Goal: Information Seeking & Learning: Learn about a topic

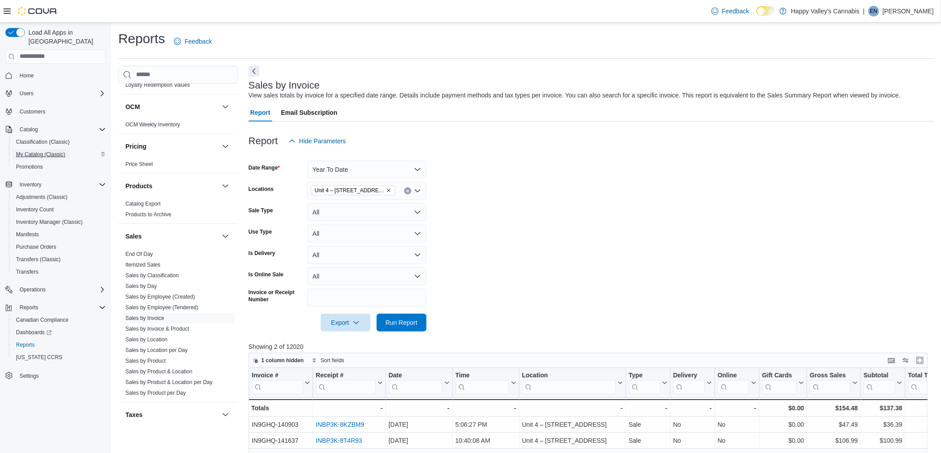
click at [44, 149] on span "My Catalog (Classic)" at bounding box center [40, 154] width 49 height 11
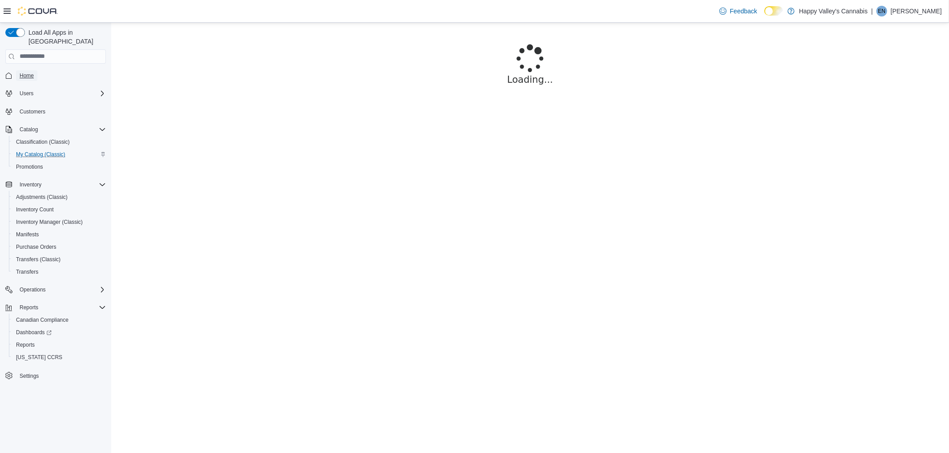
click at [28, 72] on span "Home" at bounding box center [27, 75] width 14 height 7
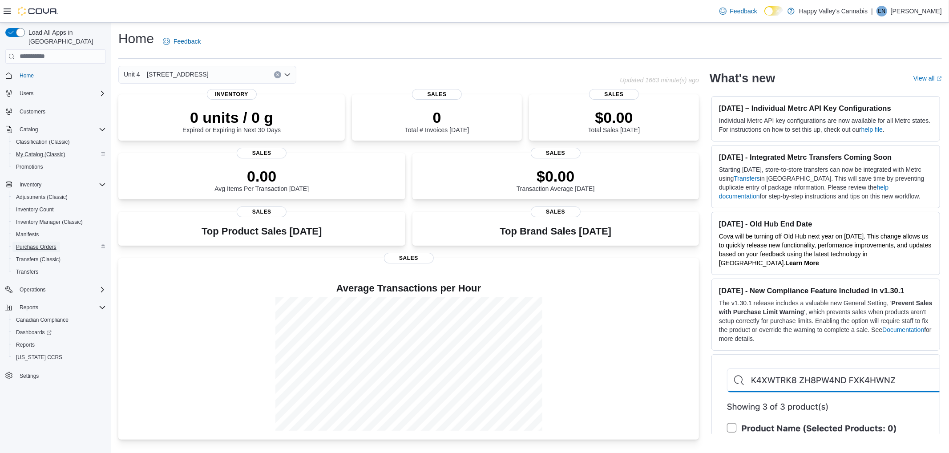
click at [47, 243] on span "Purchase Orders" at bounding box center [36, 246] width 40 height 7
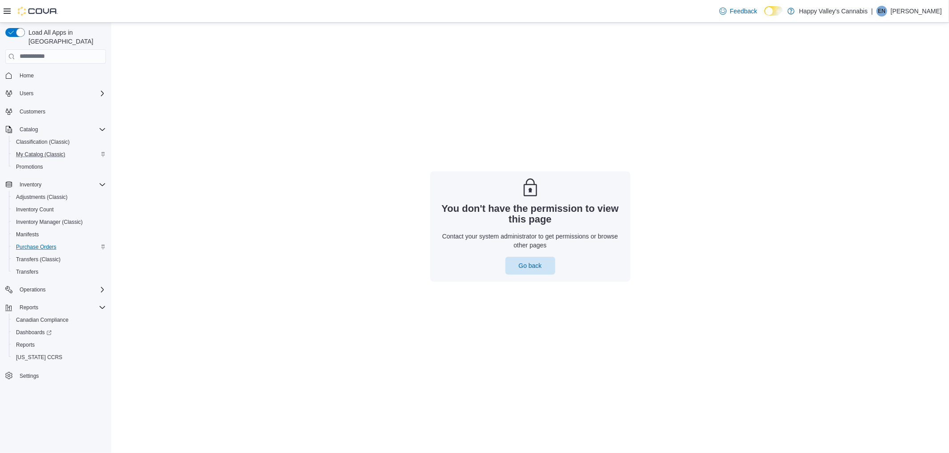
click at [37, 70] on span "Home" at bounding box center [61, 75] width 90 height 11
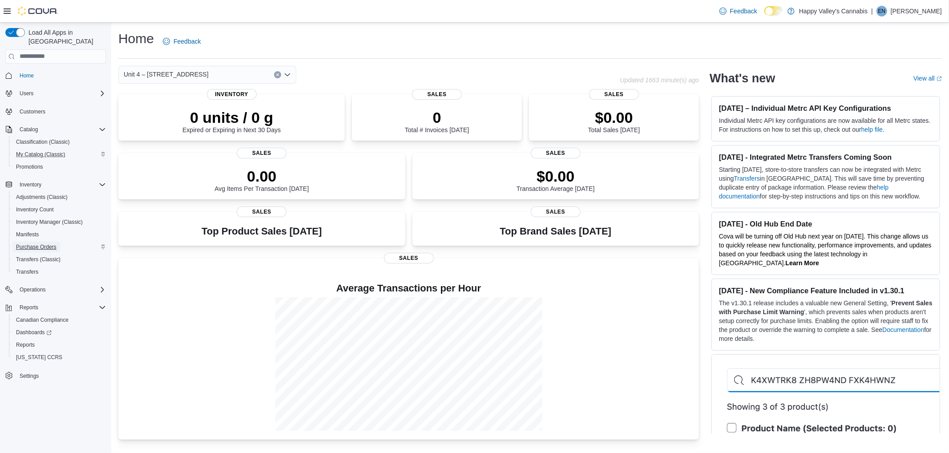
click at [51, 243] on span "Purchase Orders" at bounding box center [36, 246] width 40 height 7
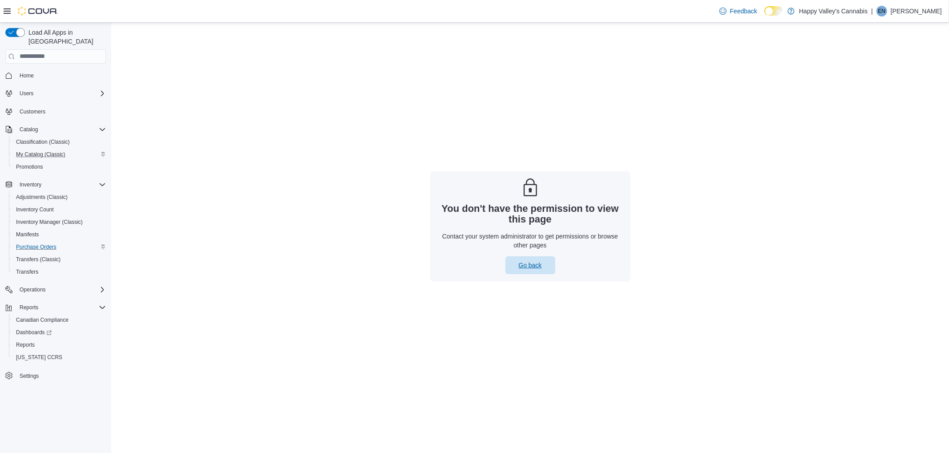
click at [526, 265] on span "Go back" at bounding box center [529, 265] width 23 height 9
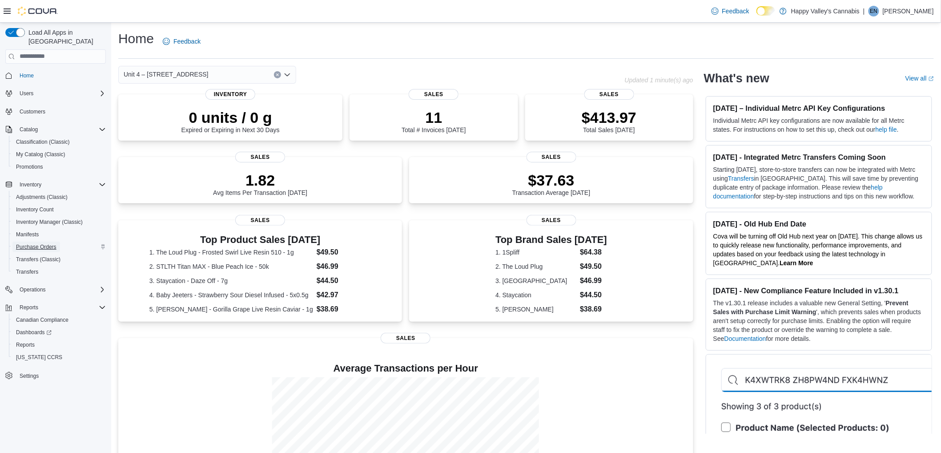
click at [42, 243] on span "Purchase Orders" at bounding box center [36, 246] width 40 height 7
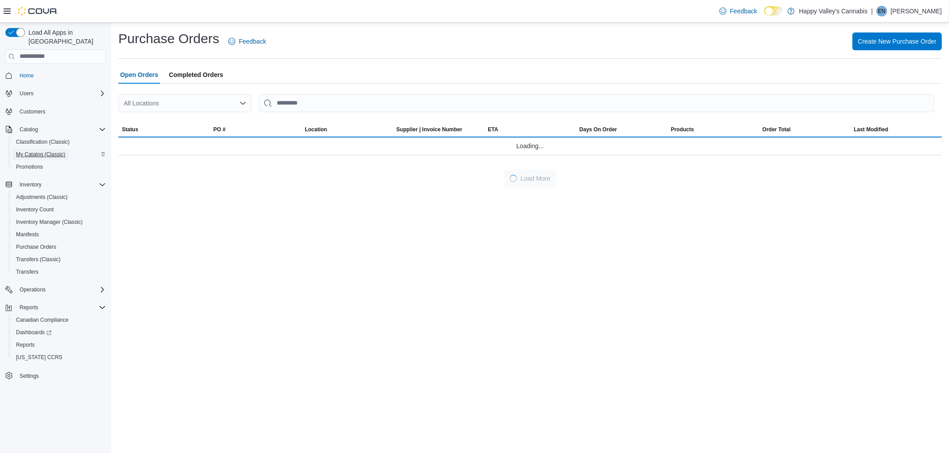
click at [36, 151] on span "My Catalog (Classic)" at bounding box center [40, 154] width 49 height 7
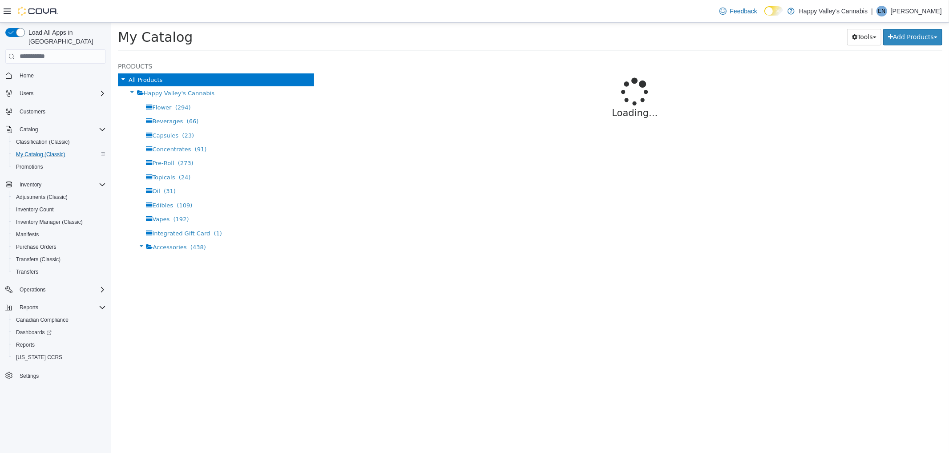
select select "**********"
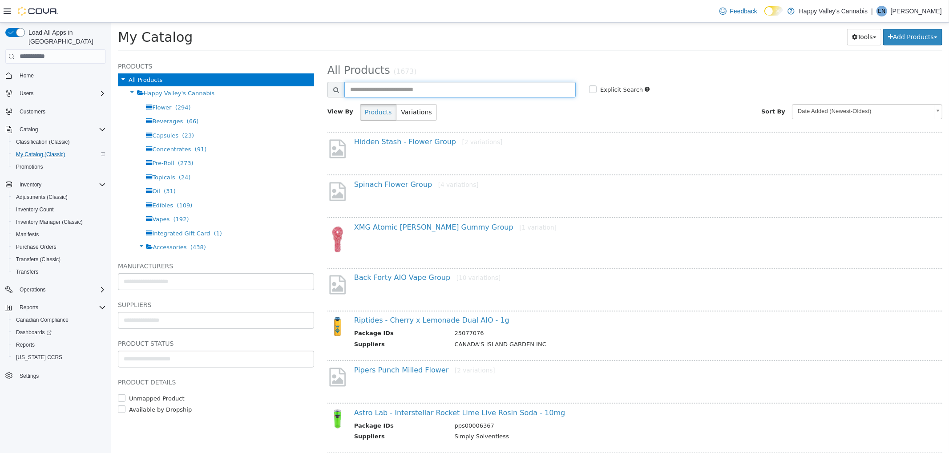
drag, startPoint x: 504, startPoint y: 92, endPoint x: 508, endPoint y: 99, distance: 7.8
click at [505, 92] on input "text" at bounding box center [459, 89] width 231 height 16
type input "****"
select select "**********"
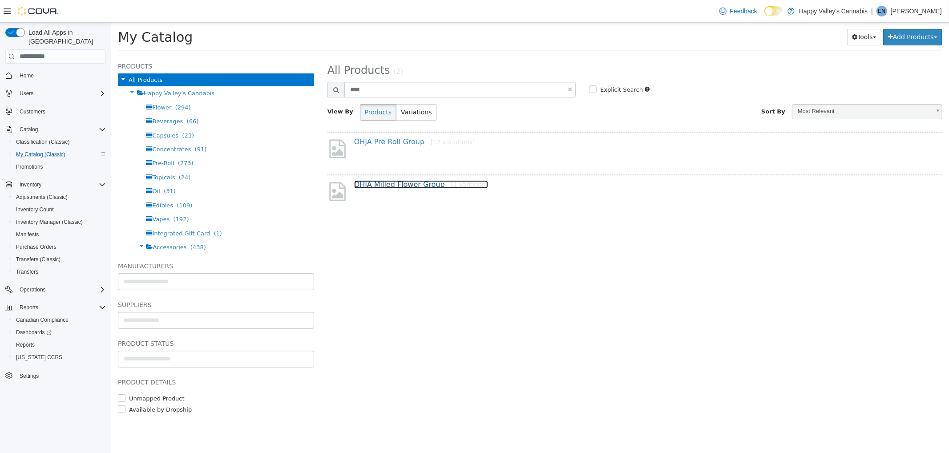
click at [367, 185] on link "OHJA Milled Flower Group [1 variation]" at bounding box center [421, 184] width 134 height 8
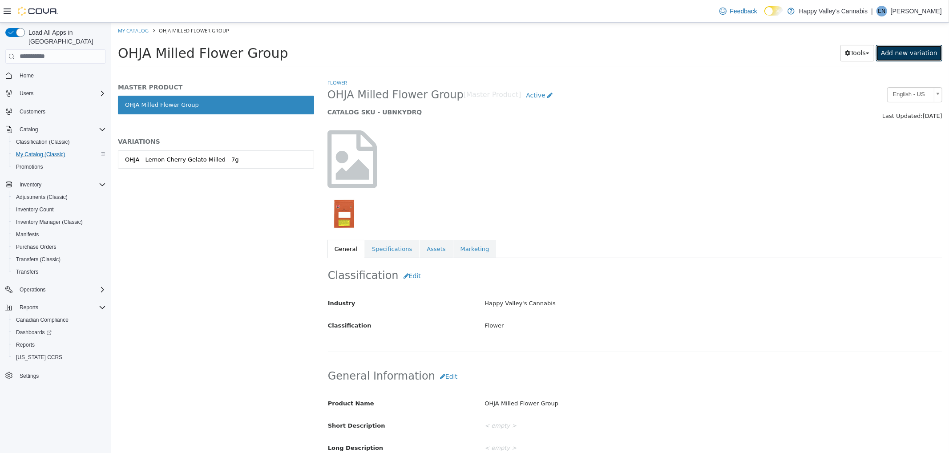
click at [887, 57] on link "Add new variation" at bounding box center [909, 52] width 66 height 16
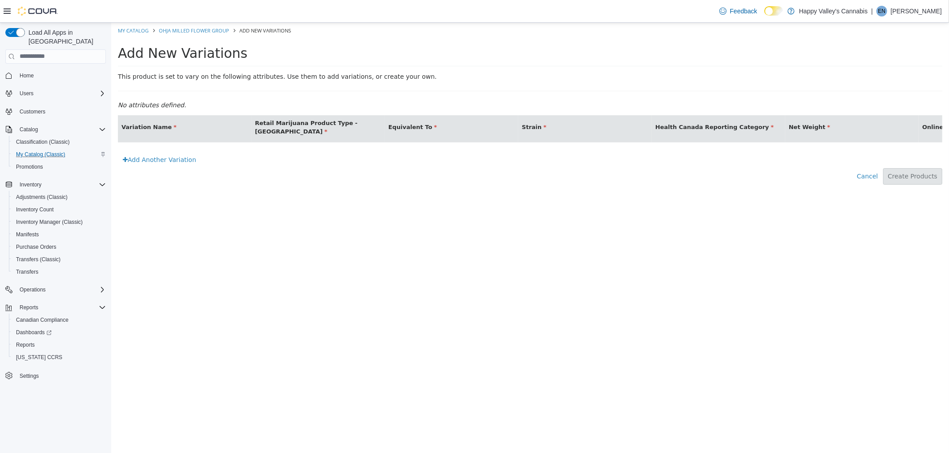
click at [154, 179] on div "Cancel Create Products" at bounding box center [530, 176] width 838 height 16
click at [155, 168] on link "Add Another Variation" at bounding box center [158, 159] width 83 height 16
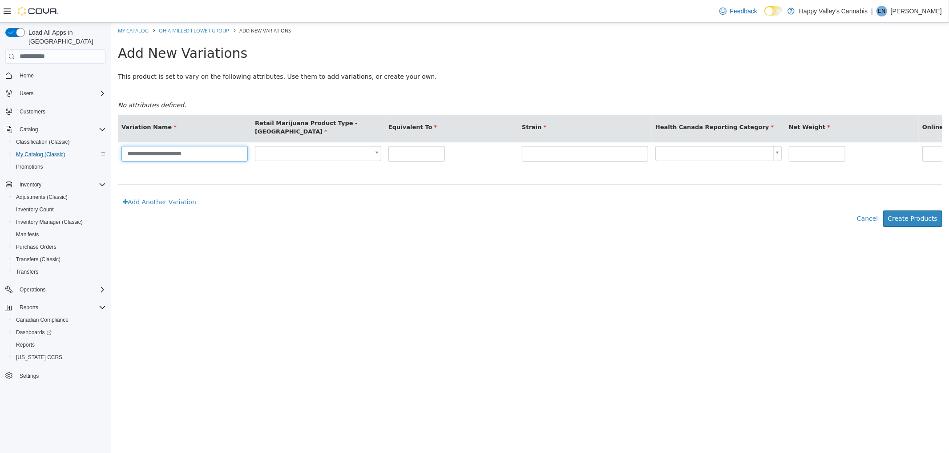
drag, startPoint x: 144, startPoint y: 156, endPoint x: 430, endPoint y: 126, distance: 288.1
click at [423, 126] on table "**********" at bounding box center [837, 149] width 1441 height 69
type input "**********"
click at [336, 153] on body "**********" at bounding box center [530, 129] width 838 height 214
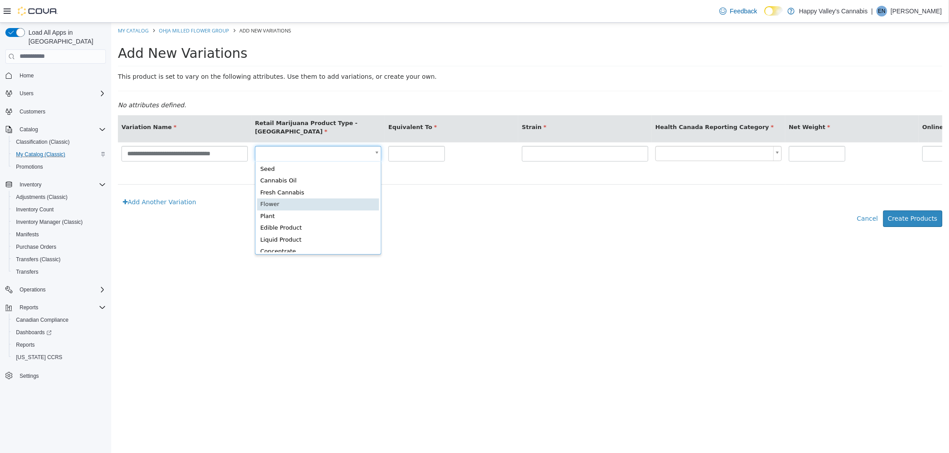
type input "*"
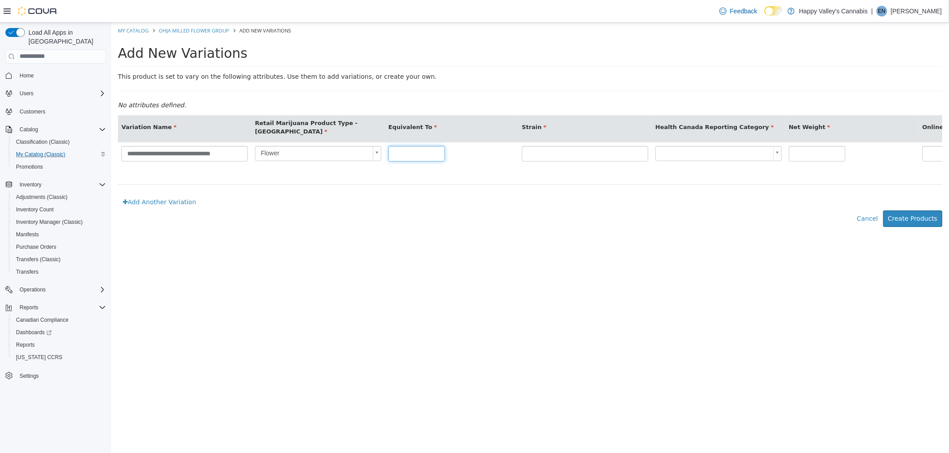
click at [416, 156] on input "text" at bounding box center [416, 153] width 57 height 16
type input "*"
type input "******"
type input "*"
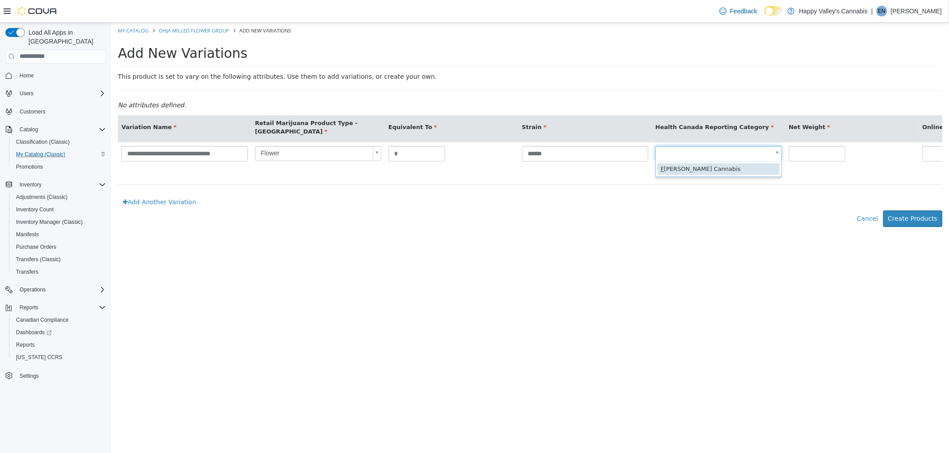
scroll to position [0, 5]
type input "*"
click at [710, 154] on body "**********" at bounding box center [530, 129] width 838 height 214
click at [712, 154] on body "**********" at bounding box center [530, 129] width 838 height 214
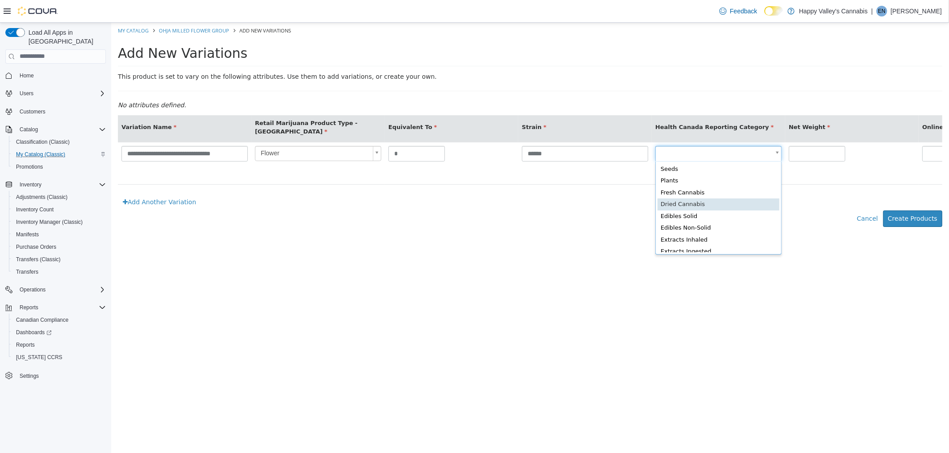
type input "*"
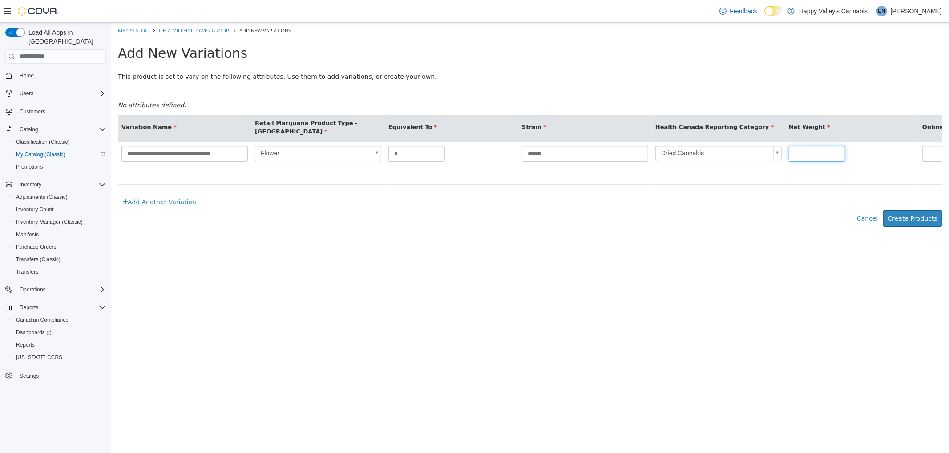
click at [819, 152] on input "text" at bounding box center [816, 153] width 57 height 16
type input "*"
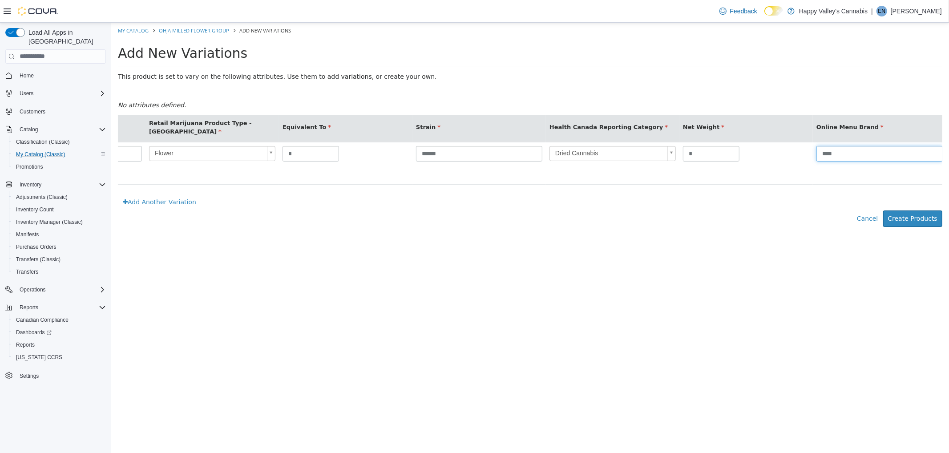
type input "****"
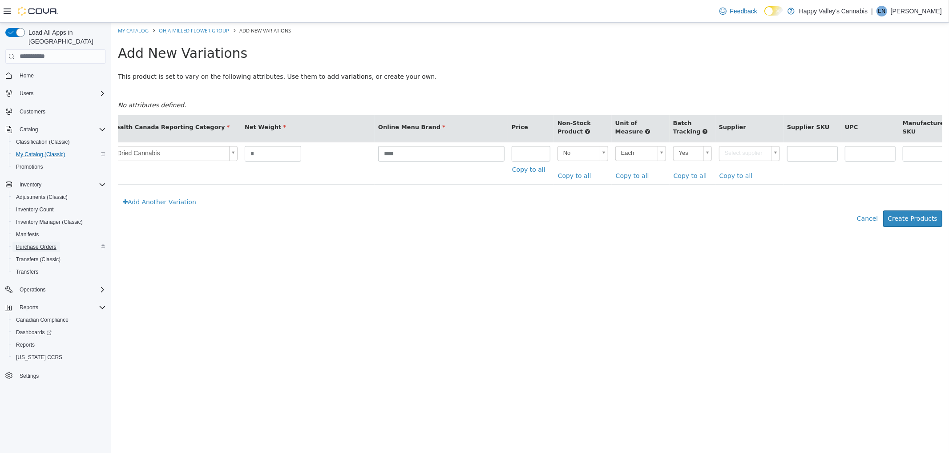
click at [37, 243] on span "Purchase Orders" at bounding box center [36, 246] width 40 height 7
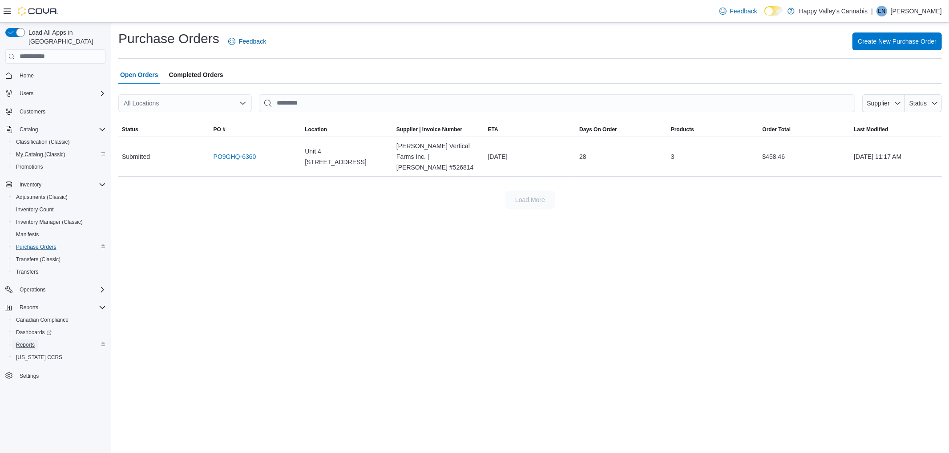
click at [33, 341] on span "Reports" at bounding box center [25, 344] width 19 height 7
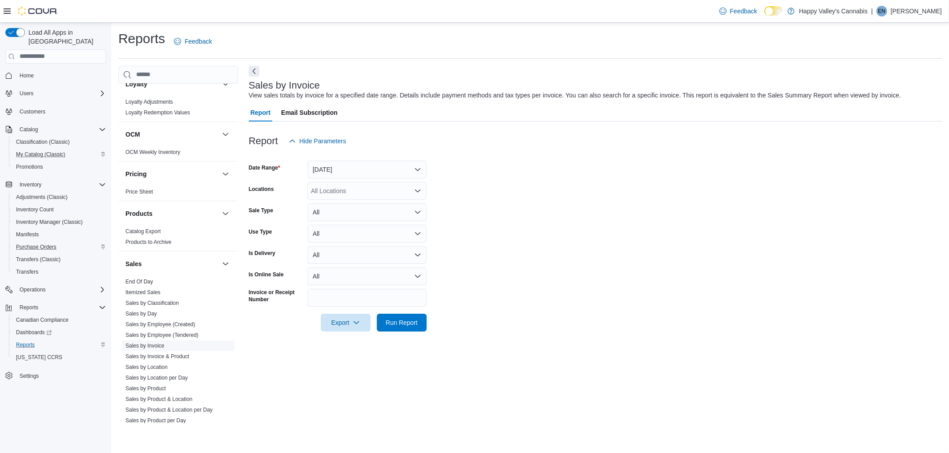
scroll to position [661, 0]
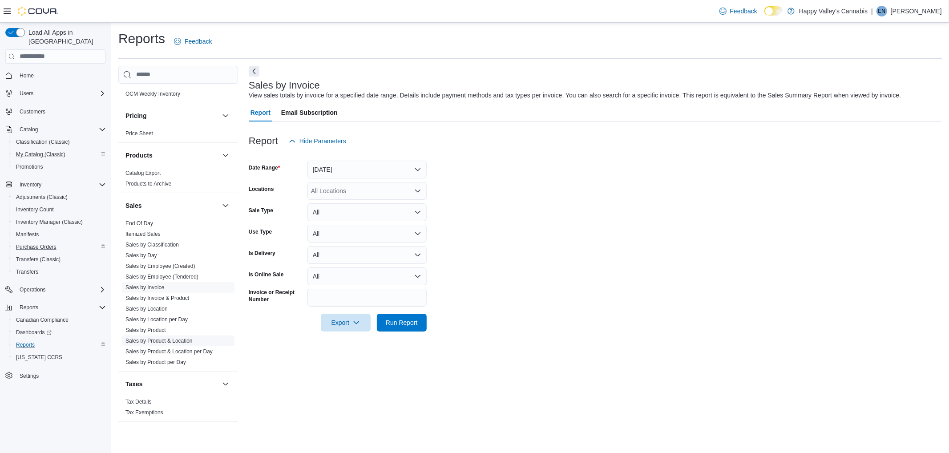
click at [155, 338] on link "Sales by Product & Location" at bounding box center [158, 341] width 67 height 6
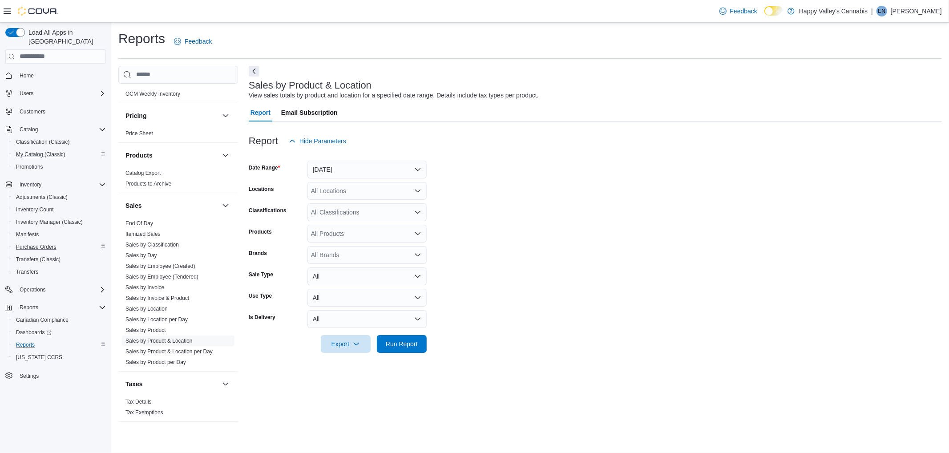
click at [361, 179] on form "Date Range [DATE] Locations All Locations Classifications All Classifications P…" at bounding box center [595, 251] width 693 height 203
click at [383, 171] on button "[DATE]" at bounding box center [366, 170] width 119 height 18
click at [353, 224] on span "Last 14 Days" at bounding box center [372, 227] width 101 height 11
click at [374, 189] on div "All Locations" at bounding box center [366, 191] width 119 height 18
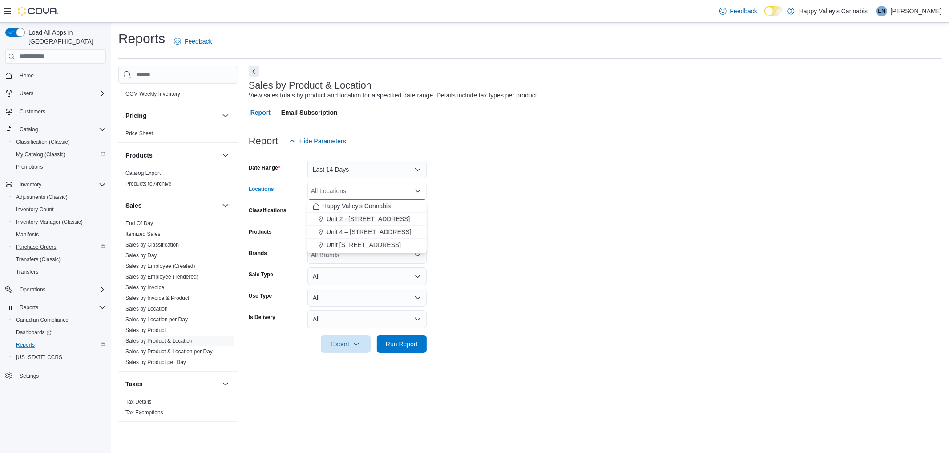
click at [408, 216] on div "Unit 2 - [STREET_ADDRESS]" at bounding box center [367, 218] width 109 height 9
click at [510, 198] on form "Date Range Last 14 Days Locations [STREET_ADDRESS] Combo box. Selected. [STREET…" at bounding box center [595, 251] width 693 height 203
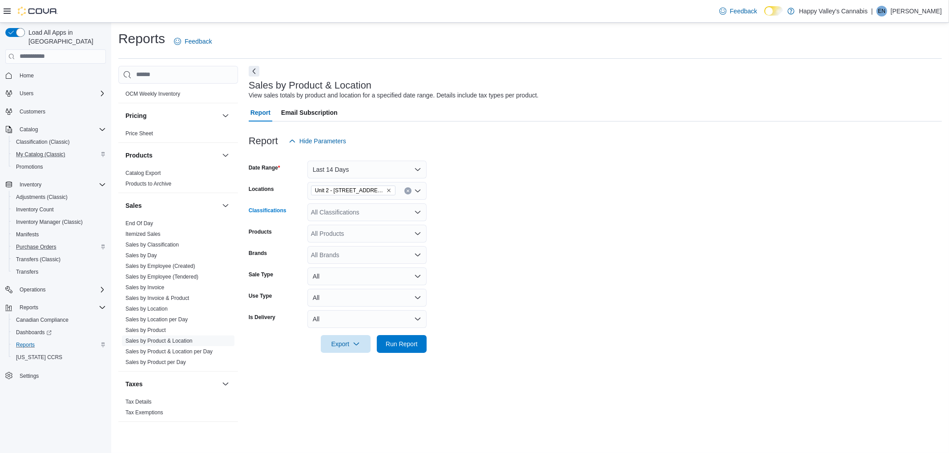
click at [407, 207] on div "All Classifications" at bounding box center [366, 212] width 119 height 18
click at [350, 263] on span "[MEDICAL_DATA] Vapes" at bounding box center [361, 264] width 69 height 9
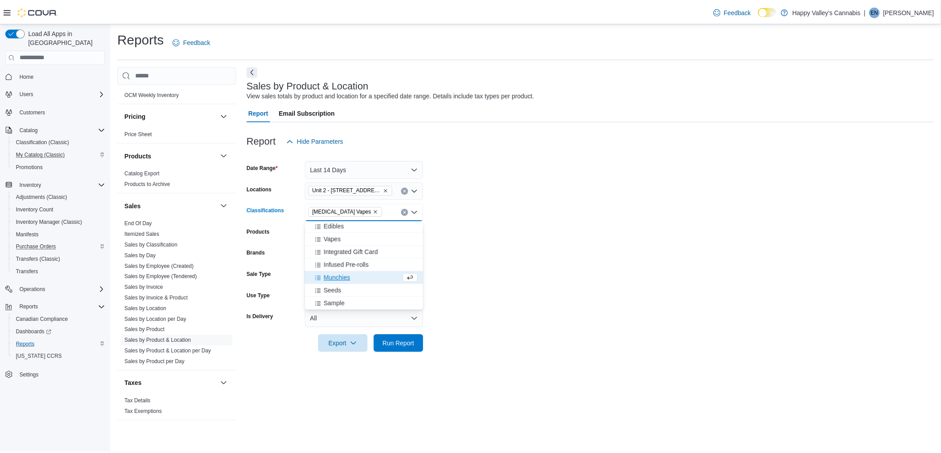
scroll to position [414, 0]
click at [532, 267] on form "Date Range Last 14 Days Locations [STREET_ADDRESS] Classifications [MEDICAL_DAT…" at bounding box center [595, 251] width 693 height 203
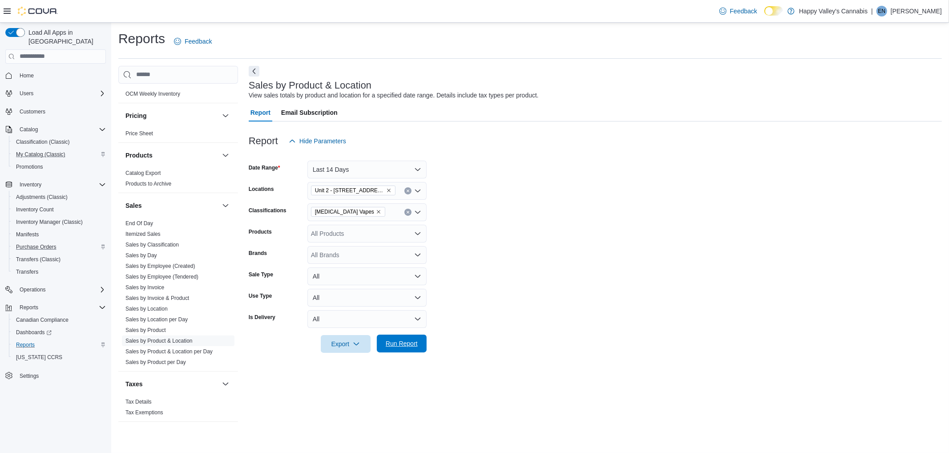
click at [408, 343] on span "Run Report" at bounding box center [402, 343] width 32 height 9
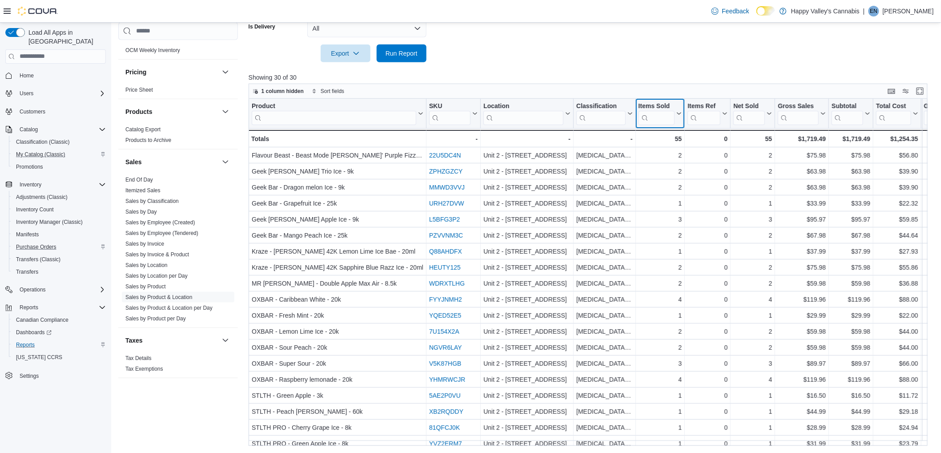
click at [677, 113] on icon at bounding box center [678, 113] width 7 height 5
click at [655, 154] on span "Sort High-Low" at bounding box center [667, 157] width 34 height 7
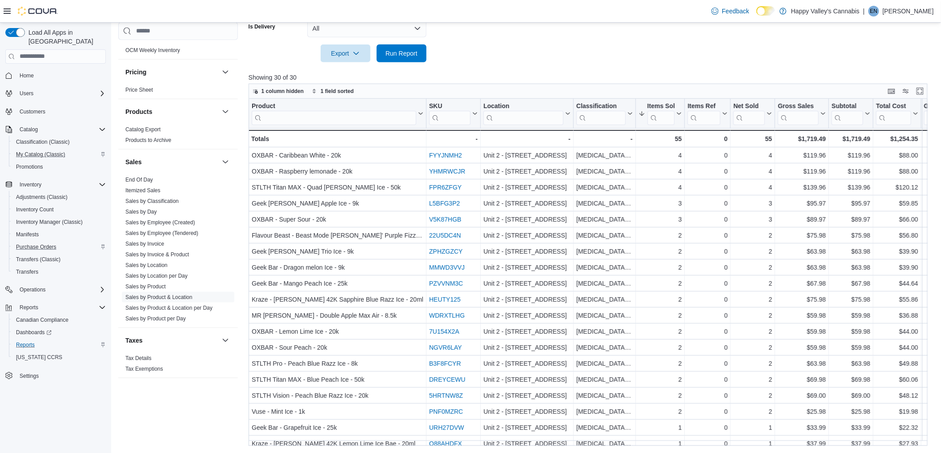
click at [648, 64] on div at bounding box center [592, 67] width 686 height 11
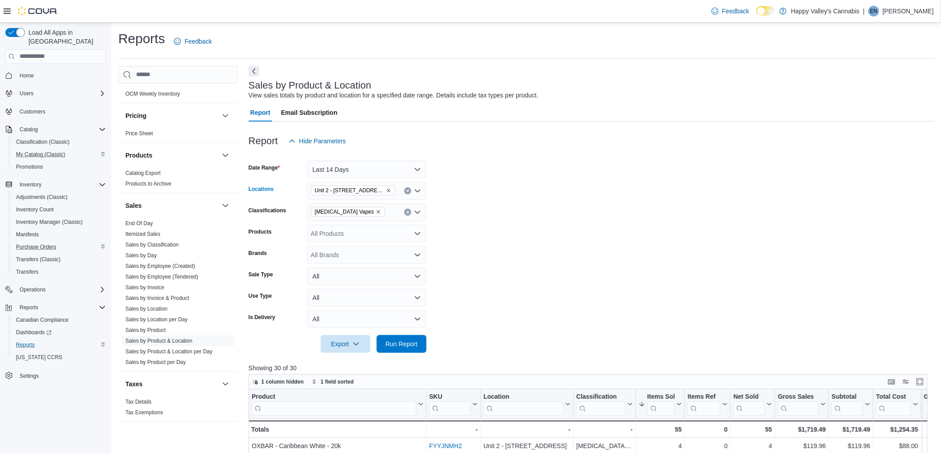
click at [407, 190] on icon "Clear input" at bounding box center [408, 191] width 4 height 4
click at [387, 234] on span "Unit 4 – [STREET_ADDRESS]" at bounding box center [369, 231] width 85 height 9
click at [563, 224] on form "Date Range Last 14 Days Locations [STREET_ADDRESS] Classifications [MEDICAL_DAT…" at bounding box center [592, 251] width 686 height 203
click at [403, 344] on span "Run Report" at bounding box center [402, 343] width 32 height 9
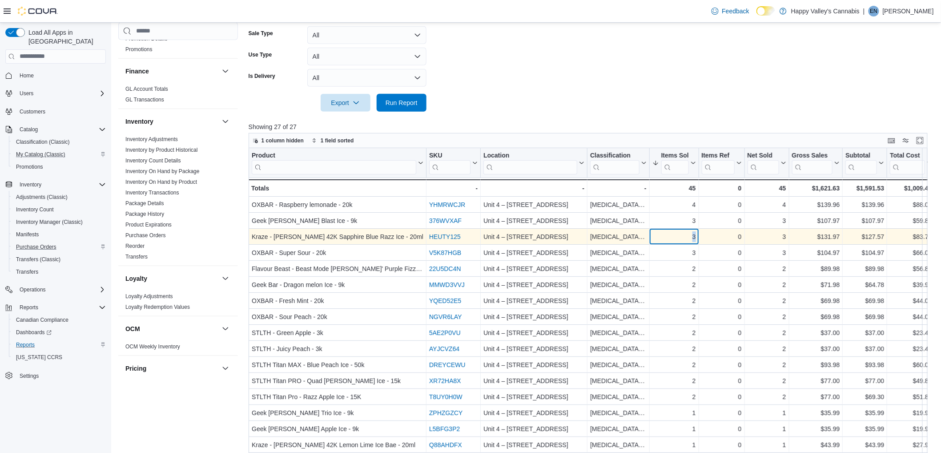
drag, startPoint x: 698, startPoint y: 236, endPoint x: 709, endPoint y: 236, distance: 10.2
click at [710, 237] on div "Kraze - [PERSON_NAME] 42K Sapphire Blue Razz Ice - 20ml - Product, column 1, ro…" at bounding box center [764, 237] width 1030 height 16
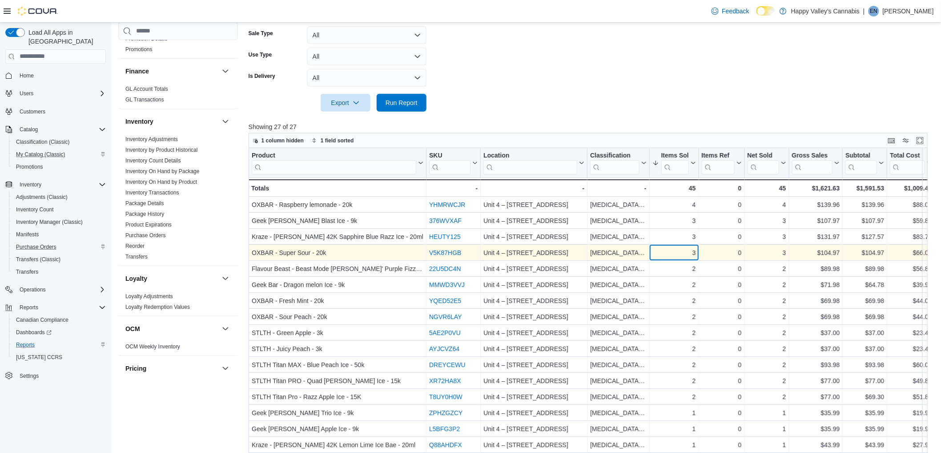
click at [694, 256] on div "3" at bounding box center [675, 252] width 44 height 11
drag, startPoint x: 693, startPoint y: 254, endPoint x: 701, endPoint y: 256, distance: 8.2
click at [701, 256] on div "OXBAR - Super Sour - 20k - Product, column 1, row 4 V5K87HGB - SKU URL, column …" at bounding box center [764, 253] width 1030 height 16
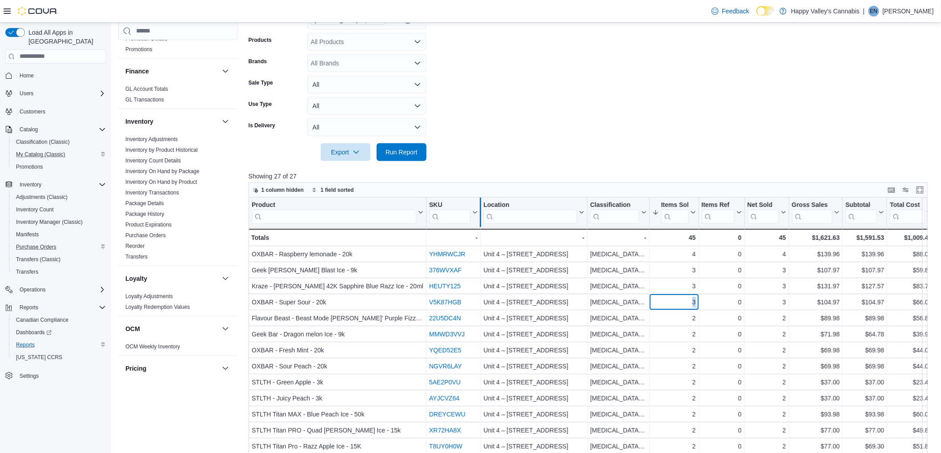
scroll to position [93, 0]
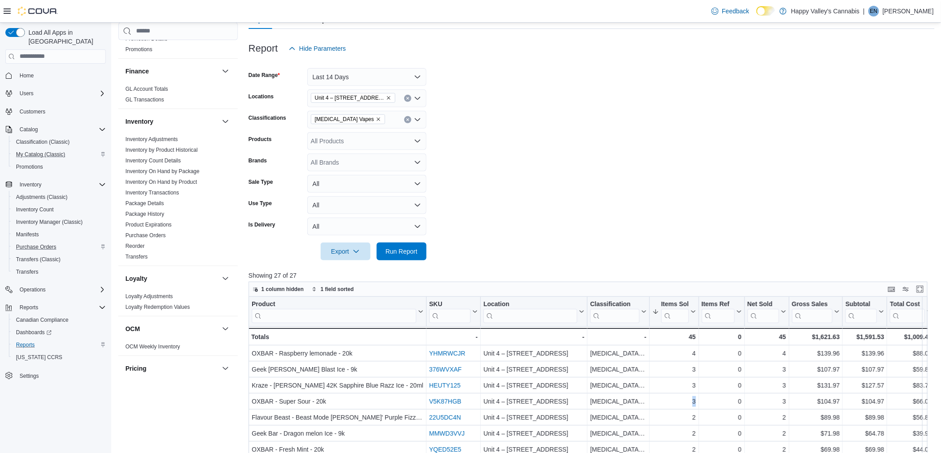
click at [391, 98] on icon "Remove Unit 4 – 597 Meadowlark Blvd. from selection in this group" at bounding box center [388, 97] width 5 height 5
click at [369, 124] on span "Unit 2 - [STREET_ADDRESS]" at bounding box center [369, 126] width 84 height 9
click at [606, 172] on form "Date Range Last 14 Days Locations [STREET_ADDRESS] Combo box. Selected. [STREET…" at bounding box center [592, 158] width 686 height 203
click at [421, 246] on button "Run Report" at bounding box center [402, 251] width 50 height 18
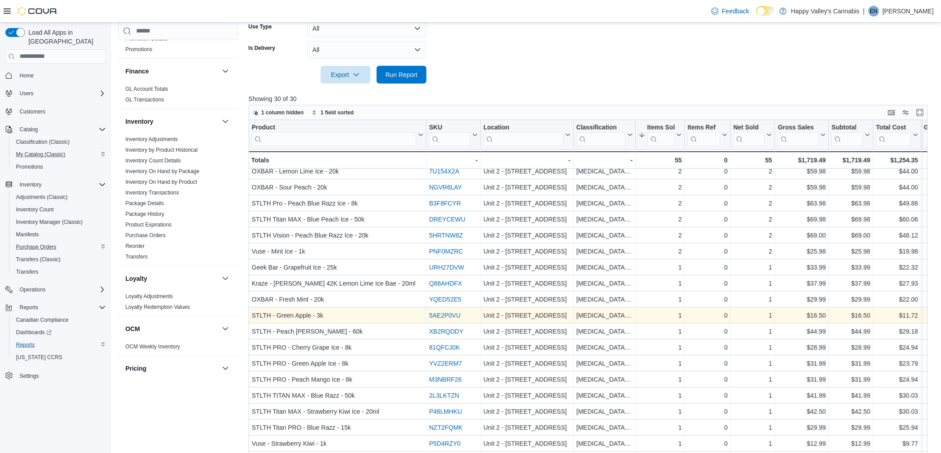
scroll to position [291, 0]
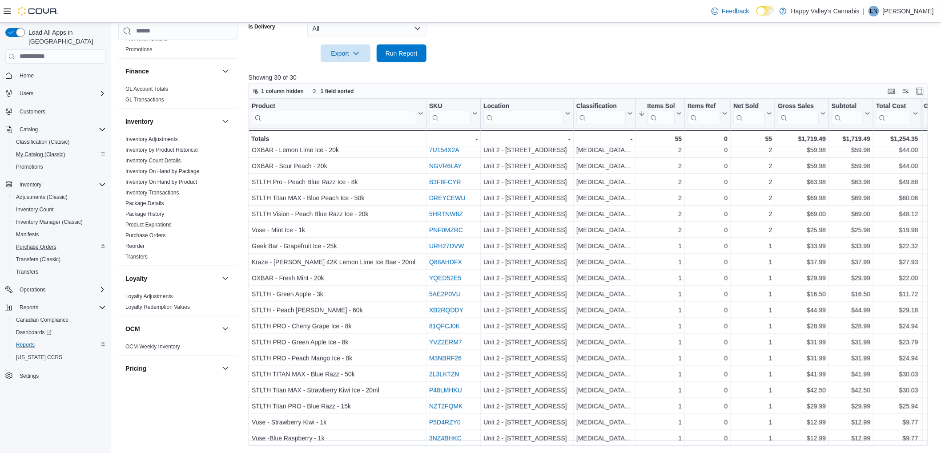
click at [169, 168] on link "Inventory On Hand by Package" at bounding box center [162, 171] width 74 height 6
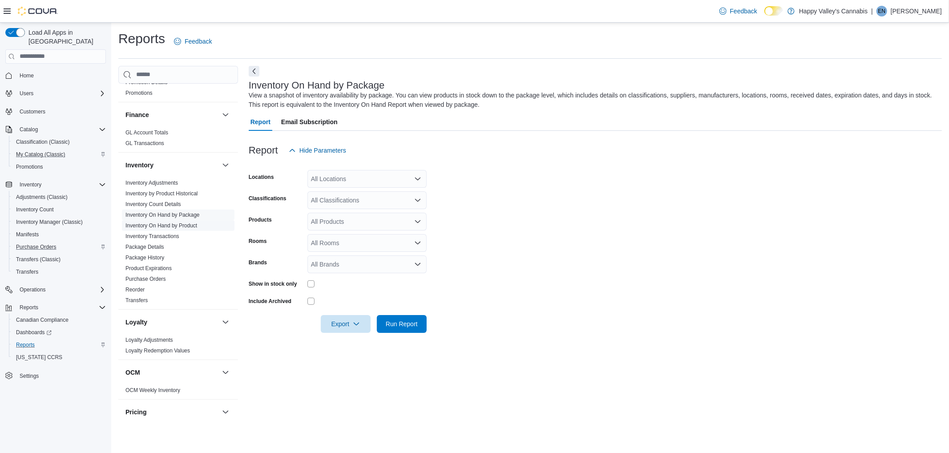
click at [187, 222] on link "Inventory On Hand by Product" at bounding box center [161, 225] width 72 height 6
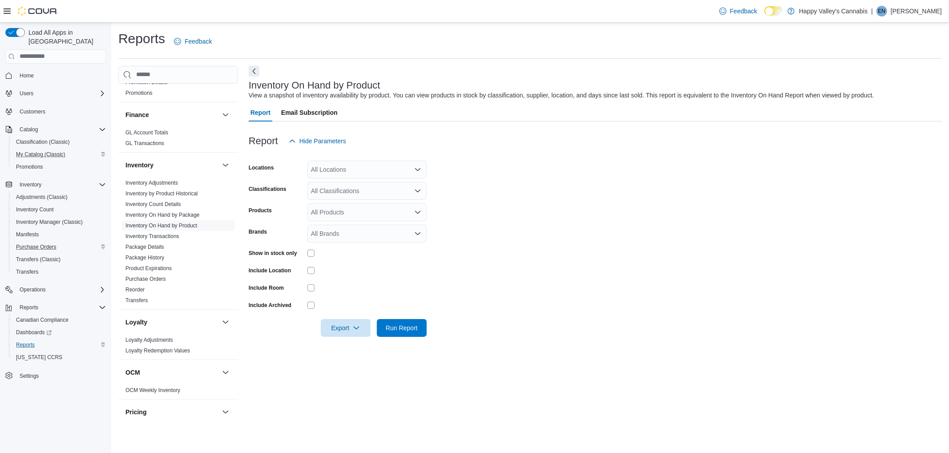
click at [355, 172] on div "All Locations" at bounding box center [366, 170] width 119 height 18
click at [400, 196] on div "Unit 2 - [STREET_ADDRESS]" at bounding box center [367, 197] width 109 height 9
click at [492, 204] on form "Locations [STREET_ADDRESS] Combo box. Selected. [STREET_ADDRESS] Press Backspac…" at bounding box center [595, 243] width 693 height 187
click at [389, 190] on div "All Classifications" at bounding box center [366, 191] width 119 height 18
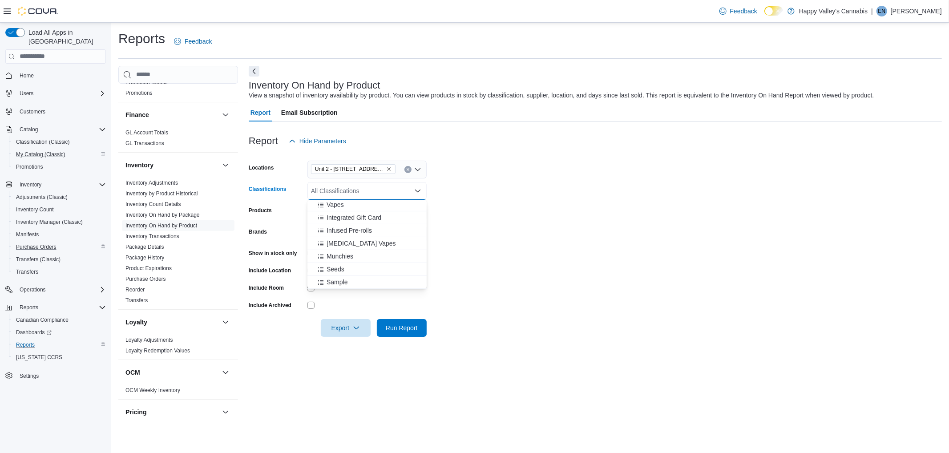
click at [363, 242] on span "[MEDICAL_DATA] Vapes" at bounding box center [361, 243] width 69 height 9
click at [410, 323] on span "Run Report" at bounding box center [402, 327] width 32 height 9
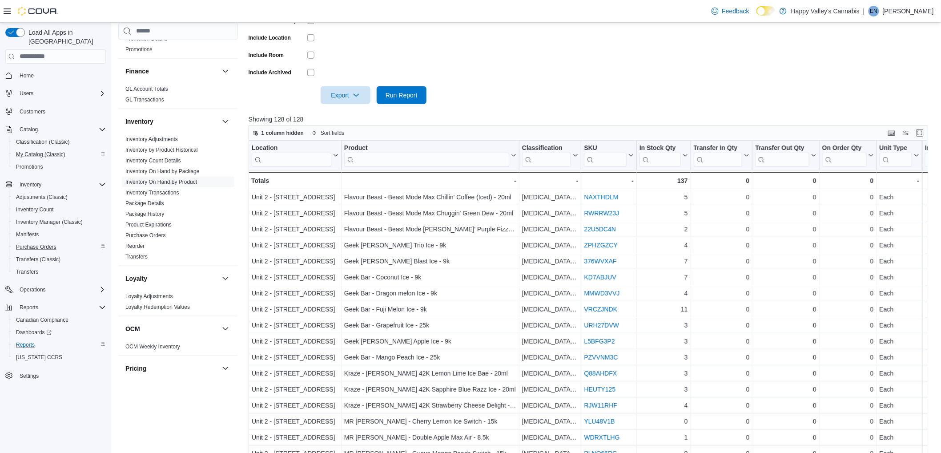
scroll to position [175, 0]
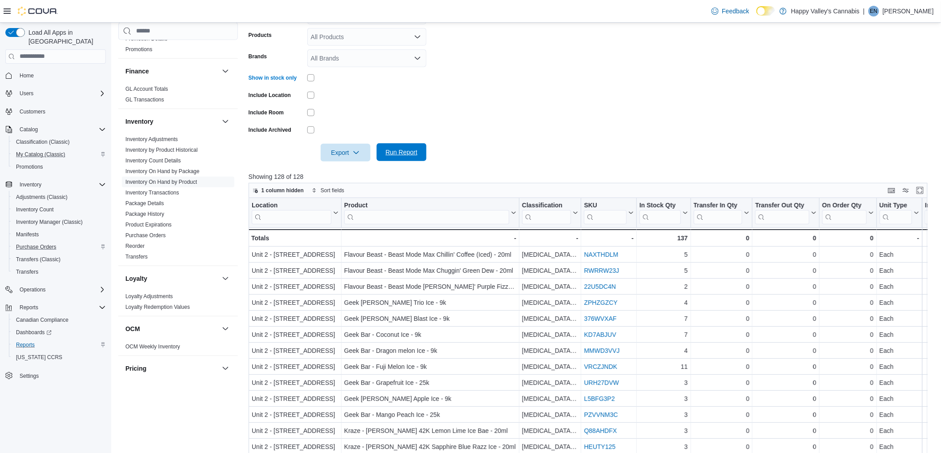
click at [387, 148] on span "Run Report" at bounding box center [402, 152] width 32 height 9
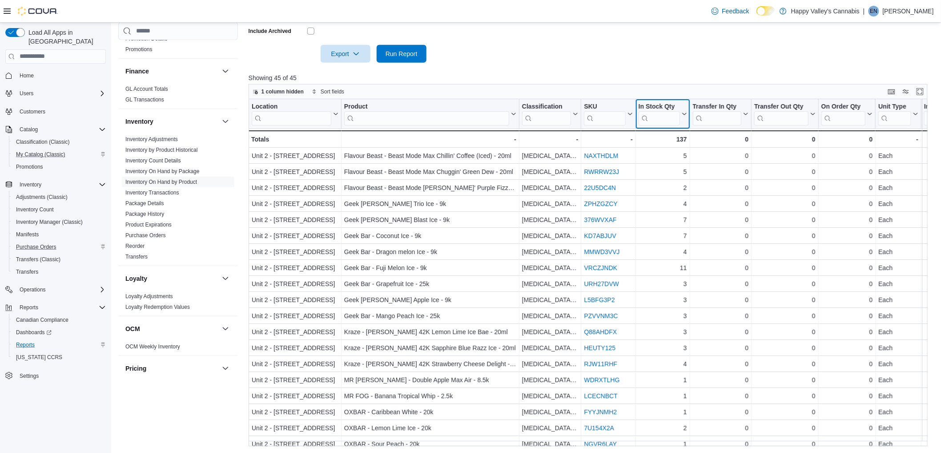
click at [683, 112] on icon at bounding box center [683, 113] width 7 height 5
click at [648, 161] on button "Sort High-Low" at bounding box center [662, 158] width 53 height 11
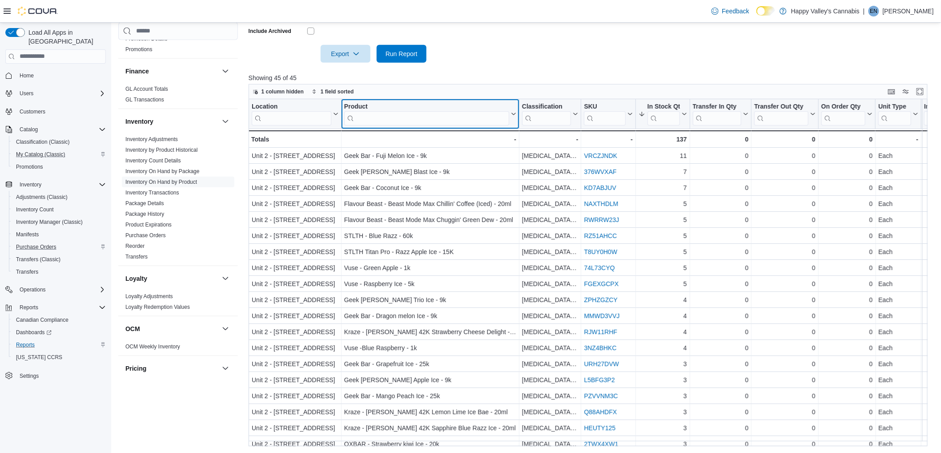
click at [436, 118] on input "search" at bounding box center [426, 118] width 165 height 14
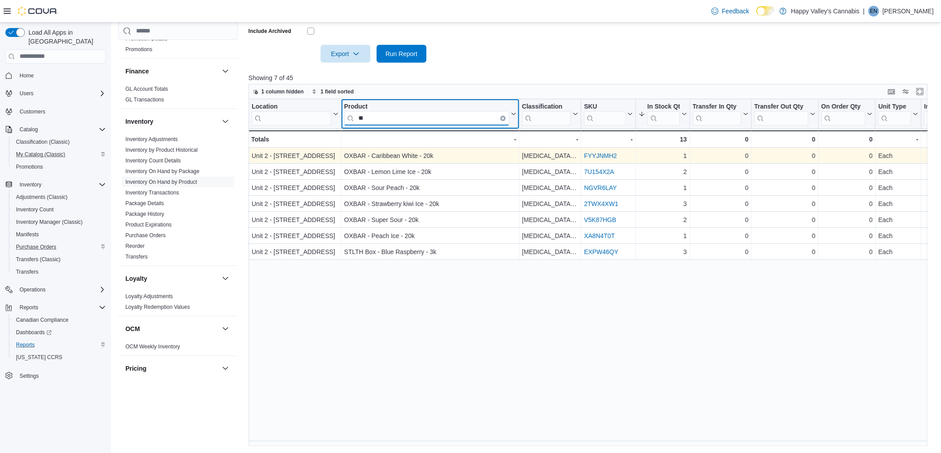
type input "*"
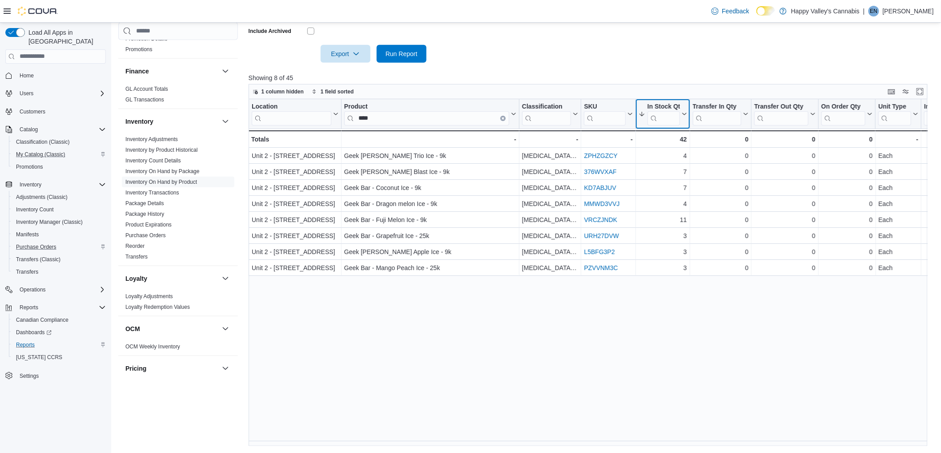
click at [683, 113] on icon at bounding box center [683, 113] width 7 height 5
click at [665, 161] on span "Sort High-Low" at bounding box center [669, 158] width 34 height 7
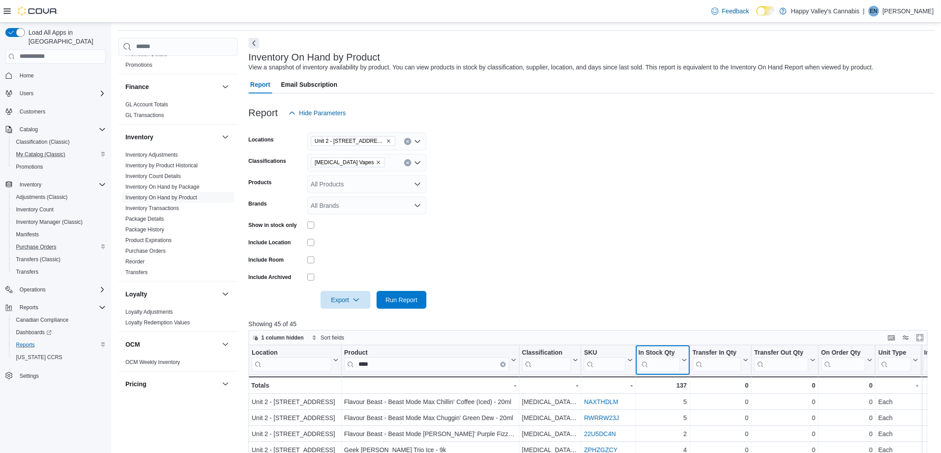
scroll to position [27, 0]
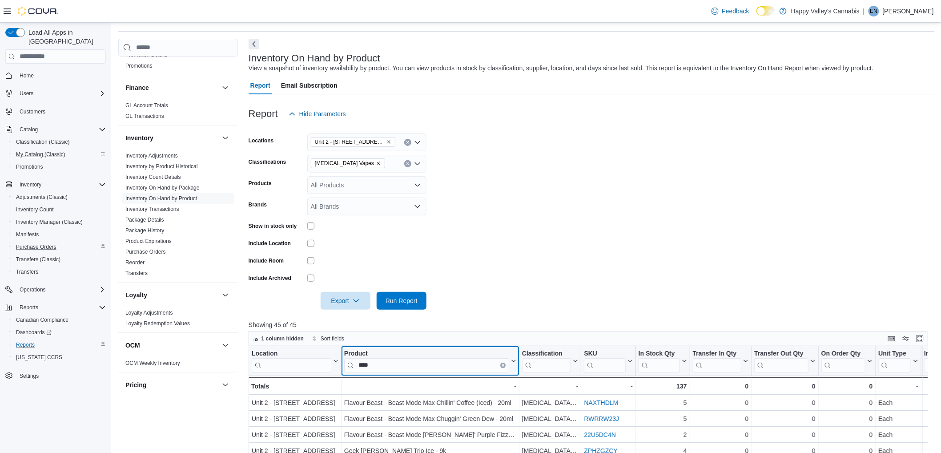
drag, startPoint x: 396, startPoint y: 370, endPoint x: 370, endPoint y: 291, distance: 82.6
click at [323, 316] on div "Report Hide Parameters Locations [STREET_ADDRESS] Classifications [MEDICAL_DATA…" at bounding box center [592, 393] width 686 height 599
click at [415, 371] on input "****" at bounding box center [426, 365] width 165 height 14
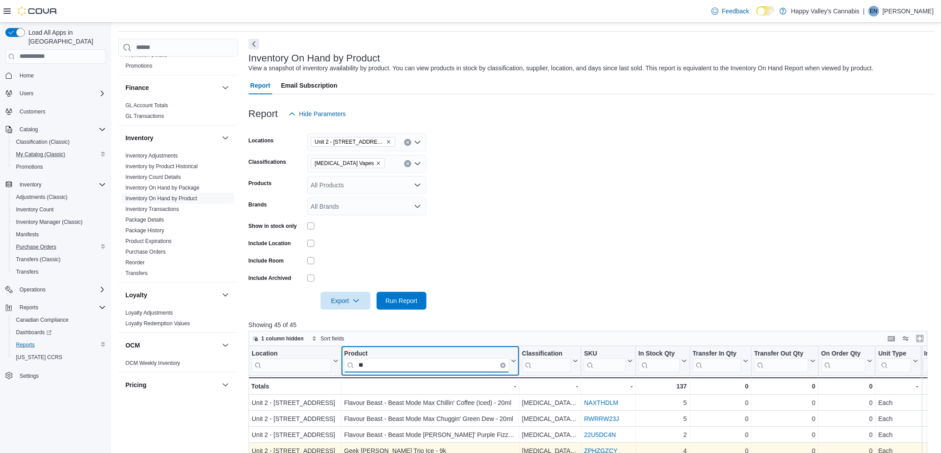
type input "*"
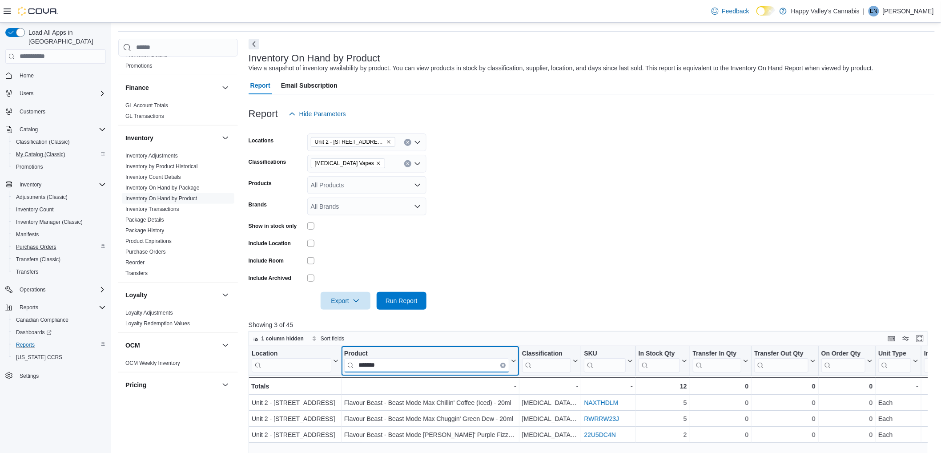
type input "*******"
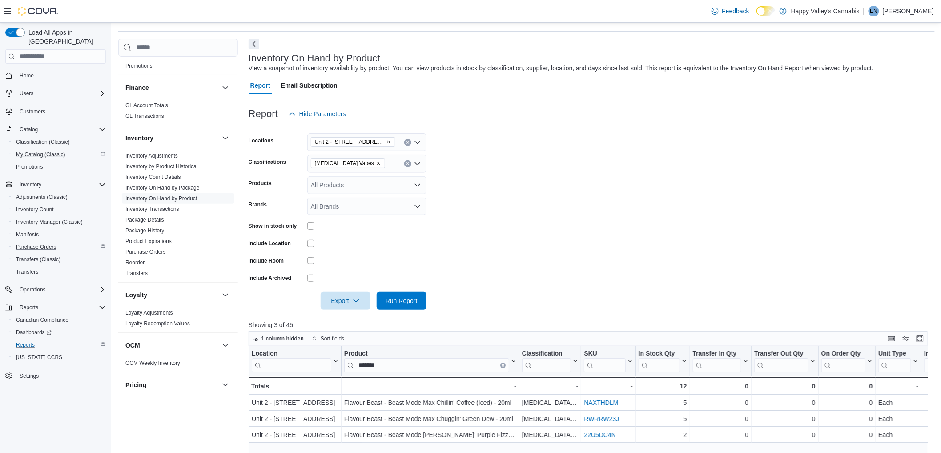
drag, startPoint x: 471, startPoint y: 217, endPoint x: 451, endPoint y: 202, distance: 24.2
click at [470, 217] on form "Locations [STREET_ADDRESS] Classifications [MEDICAL_DATA] Vapes Products All Pr…" at bounding box center [592, 216] width 686 height 187
click at [407, 144] on button "Clear input" at bounding box center [407, 142] width 7 height 7
click at [394, 181] on span "Unit 4 – [STREET_ADDRESS]" at bounding box center [369, 183] width 85 height 9
click at [401, 299] on span "Run Report" at bounding box center [402, 300] width 32 height 9
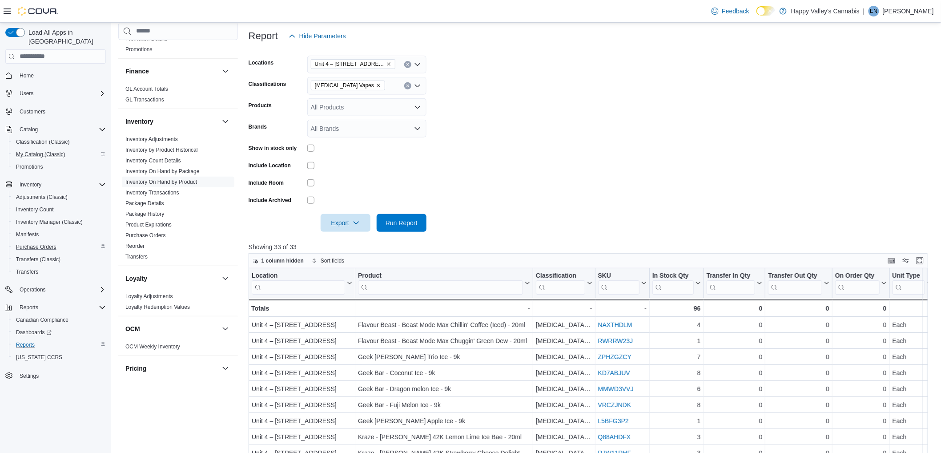
scroll to position [175, 0]
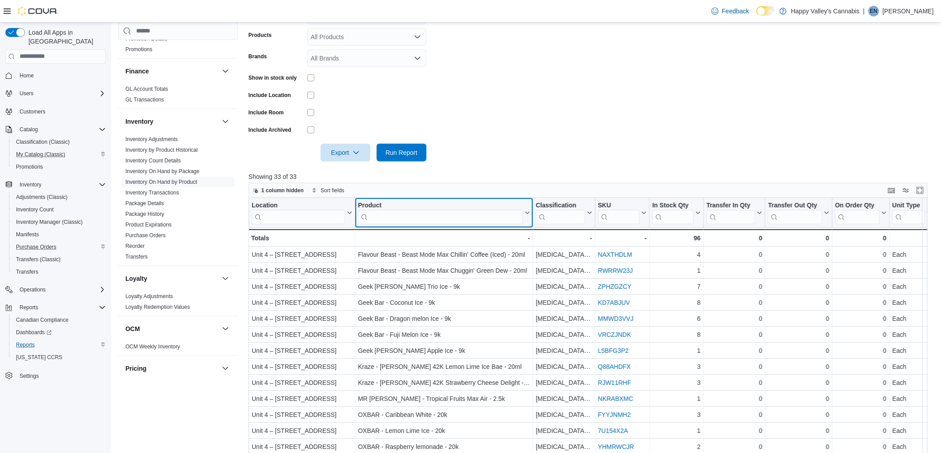
click at [406, 217] on input "search" at bounding box center [440, 217] width 165 height 14
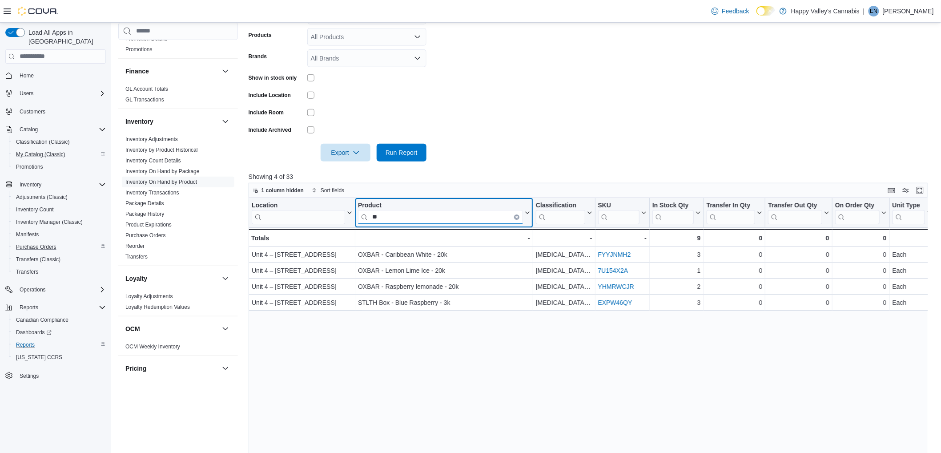
type input "*"
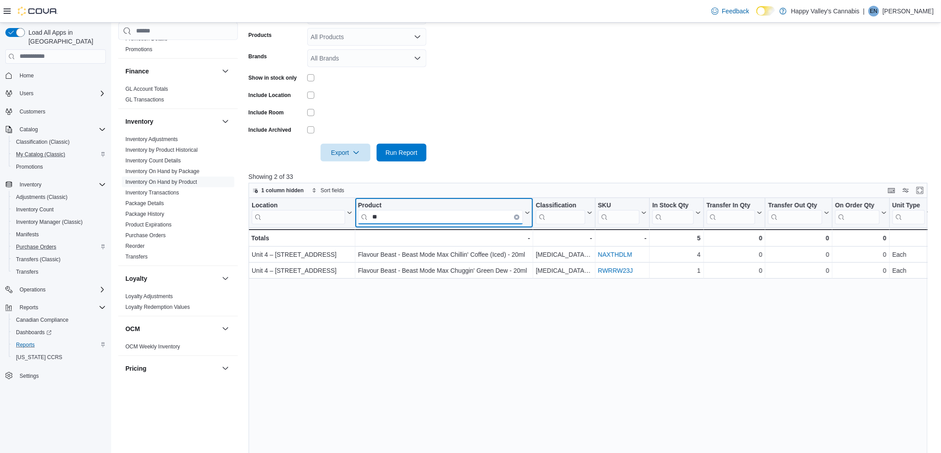
type input "*"
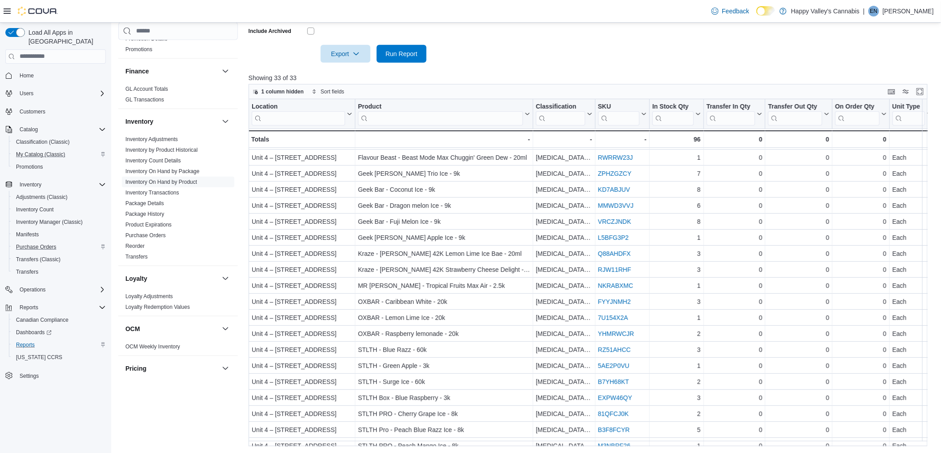
scroll to position [0, 0]
